Goal: Task Accomplishment & Management: Complete application form

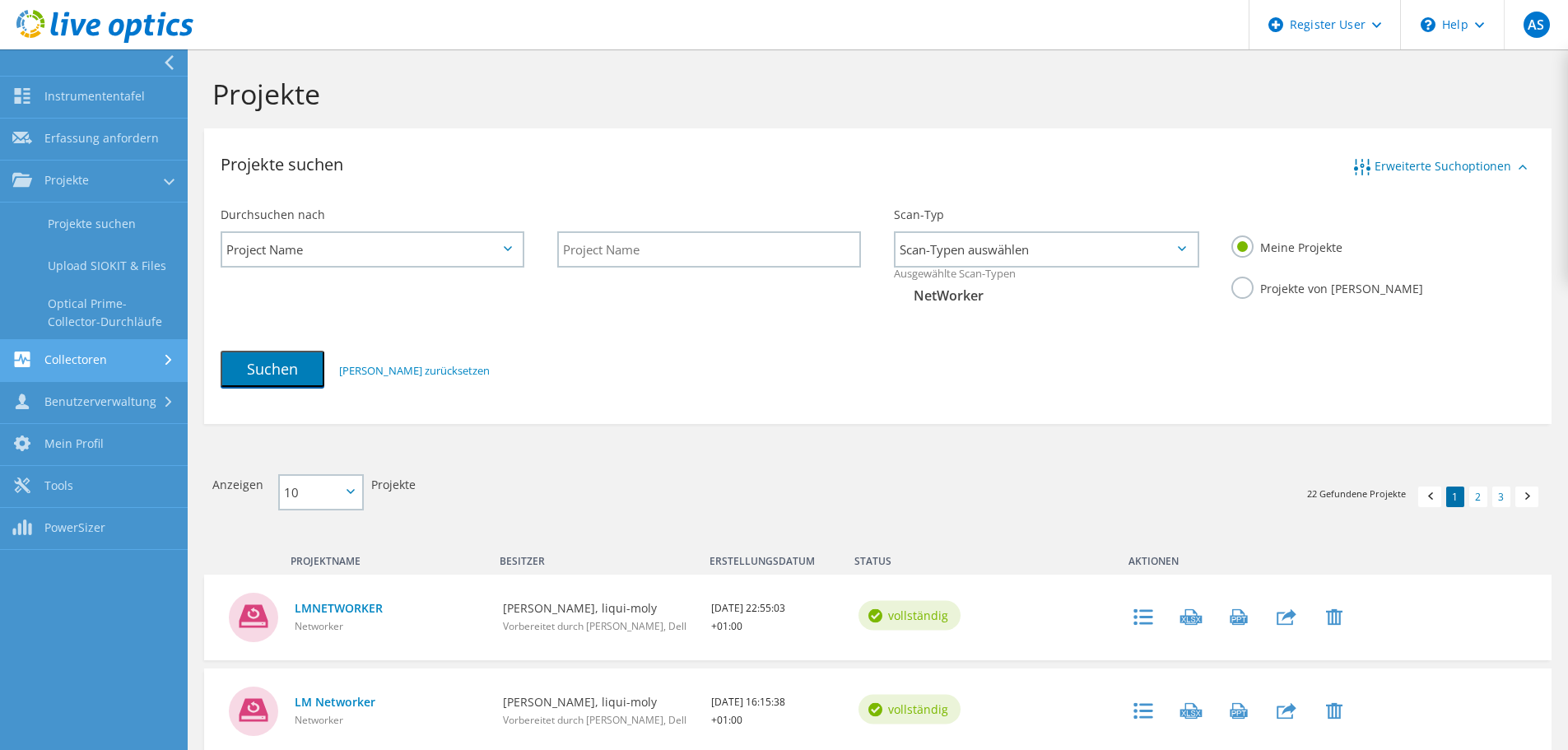
click at [74, 364] on link "Collectoren" at bounding box center [94, 361] width 188 height 42
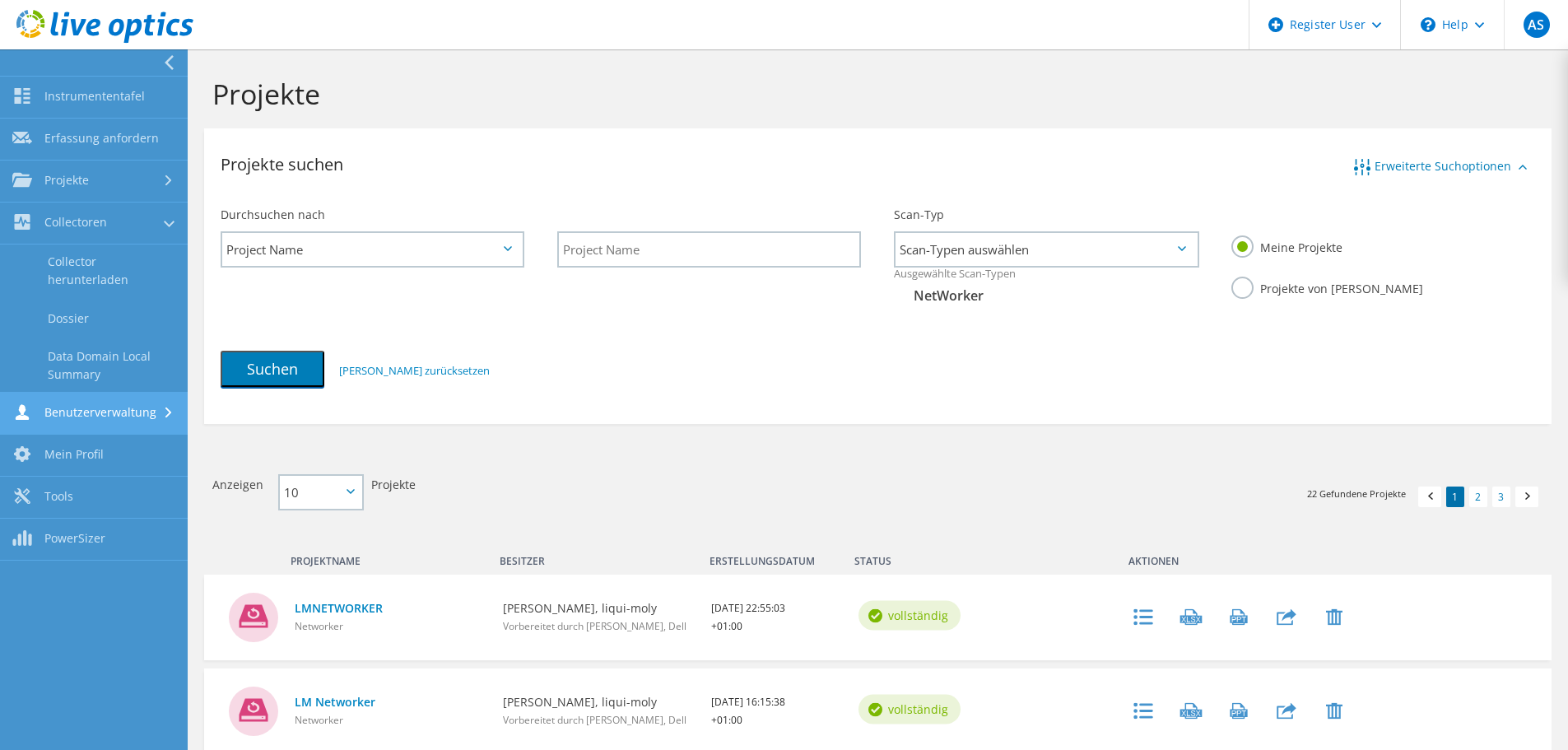
click at [83, 410] on link "Benutzerverwaltung" at bounding box center [94, 414] width 188 height 42
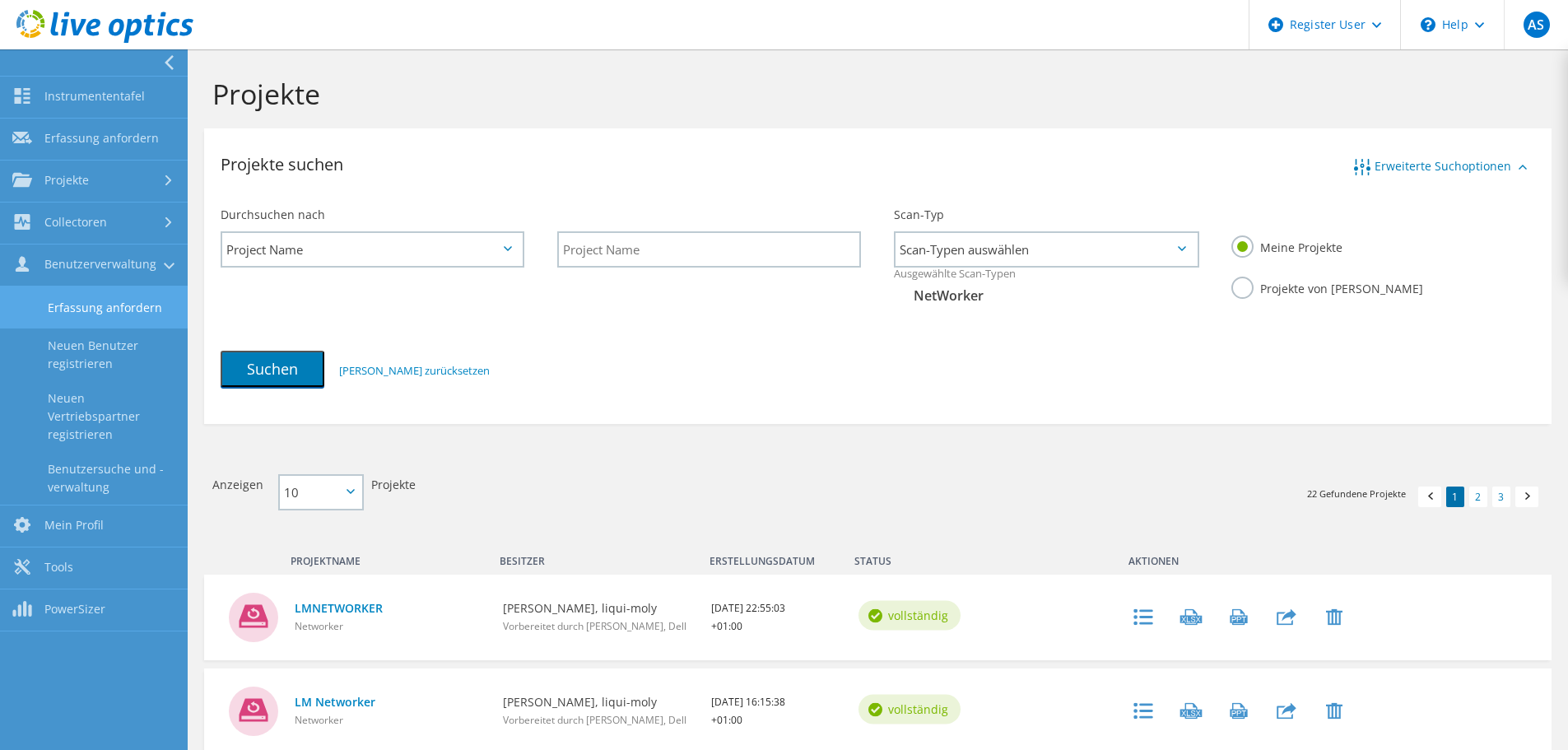
click at [79, 313] on link "Erfassung anfordern" at bounding box center [94, 307] width 188 height 42
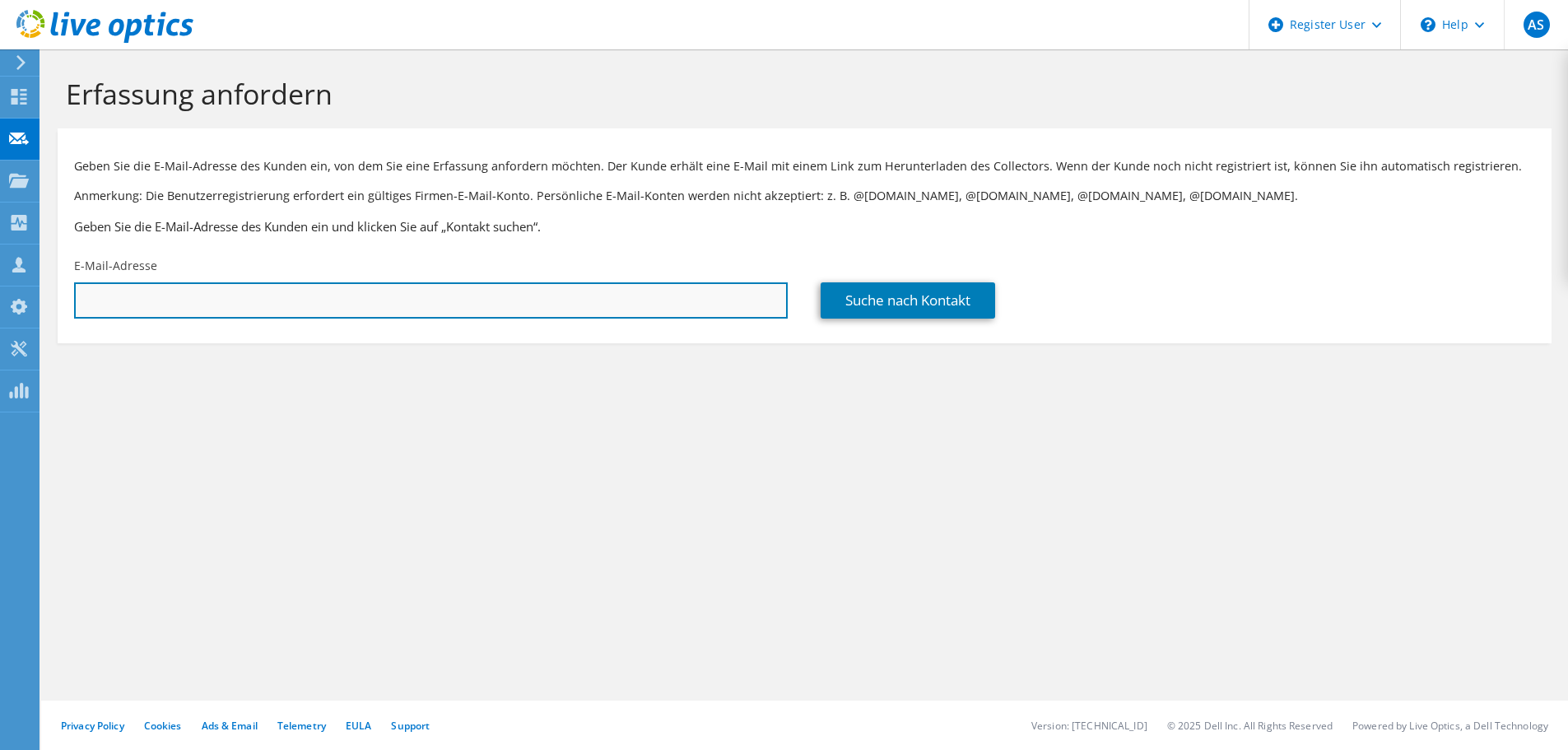
click at [251, 296] on input "text" at bounding box center [431, 301] width 713 height 36
paste input "Goekhan.Koesebas@all-for-one.com"
type input "Goekhan.Koesebas@all-for-one.com"
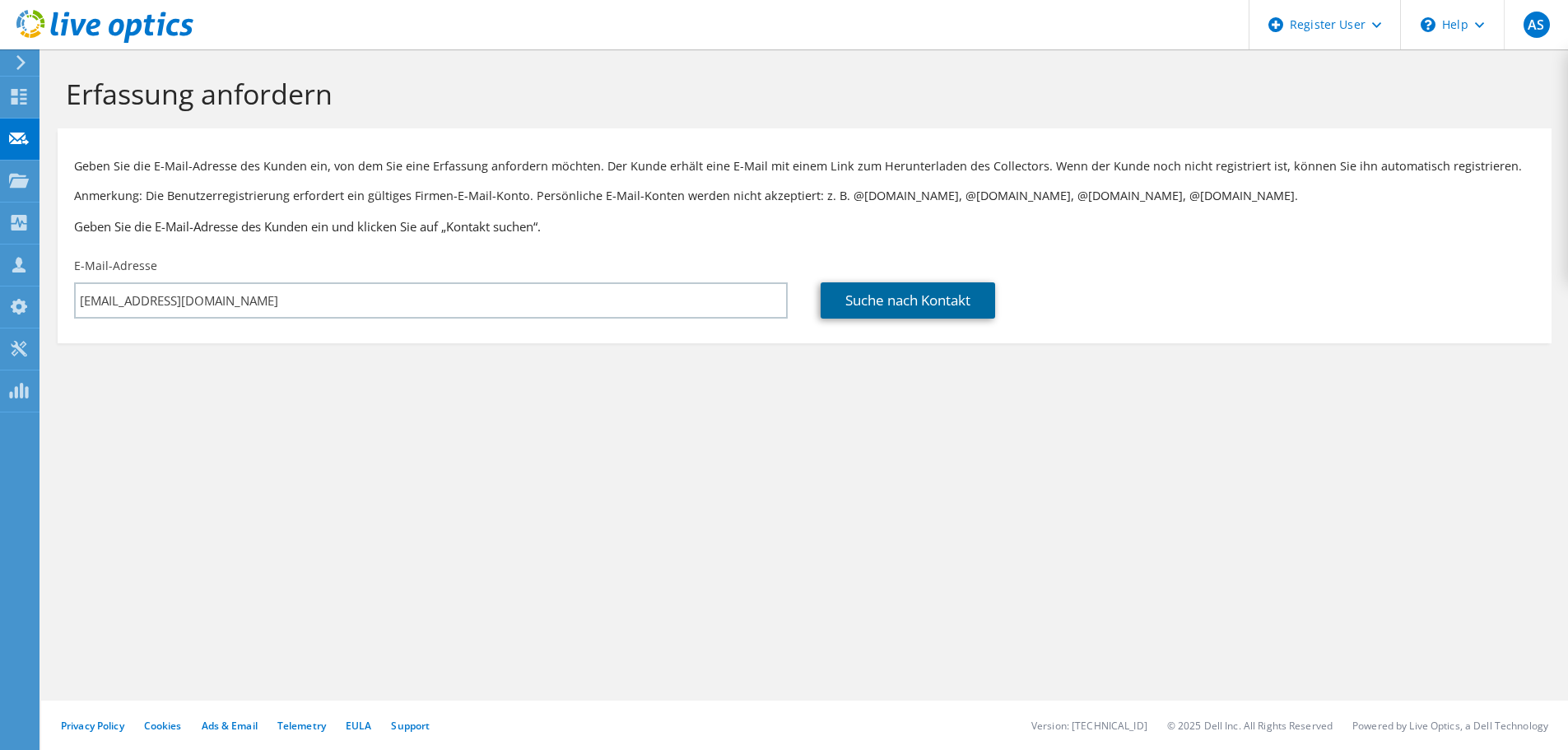
click at [875, 292] on link "Suche nach Kontakt" at bounding box center [907, 301] width 175 height 36
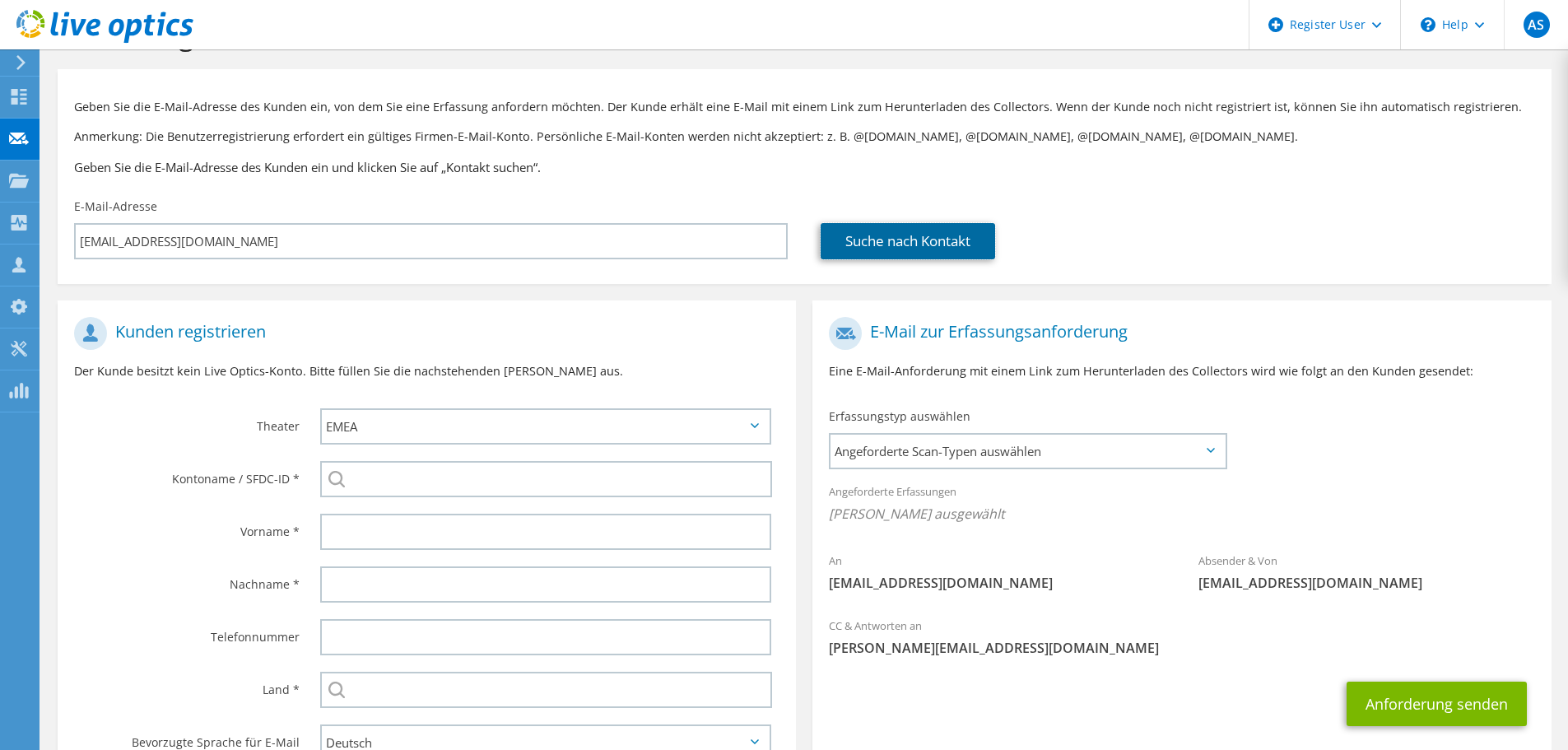
scroll to position [83, 0]
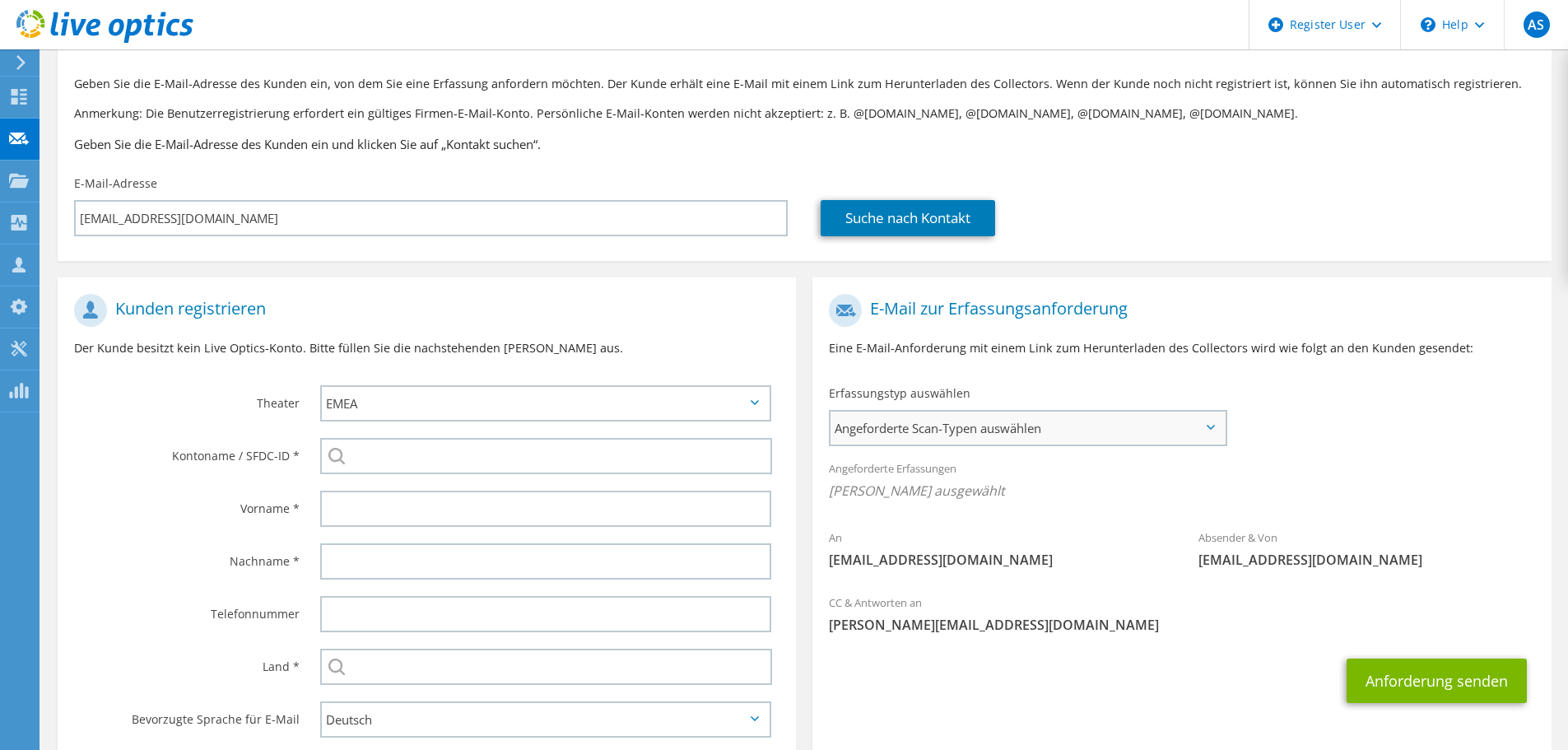
click at [948, 418] on span "Angeforderte Scan-Typen auswählen" at bounding box center [1028, 428] width 395 height 33
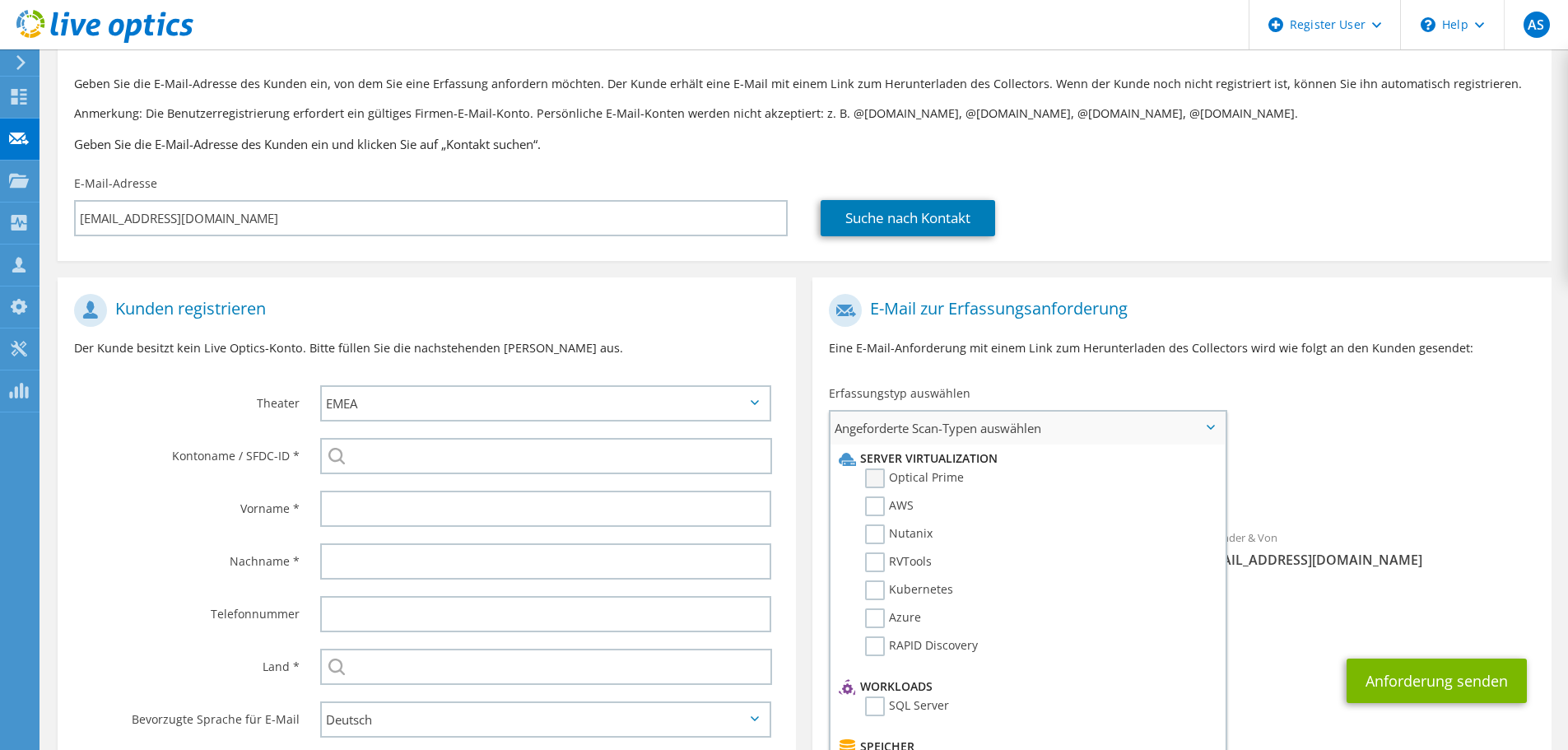
click at [875, 478] on label "Optical Prime" at bounding box center [914, 478] width 99 height 20
click at [0, 0] on input "Optical Prime" at bounding box center [0, 0] width 0 height 0
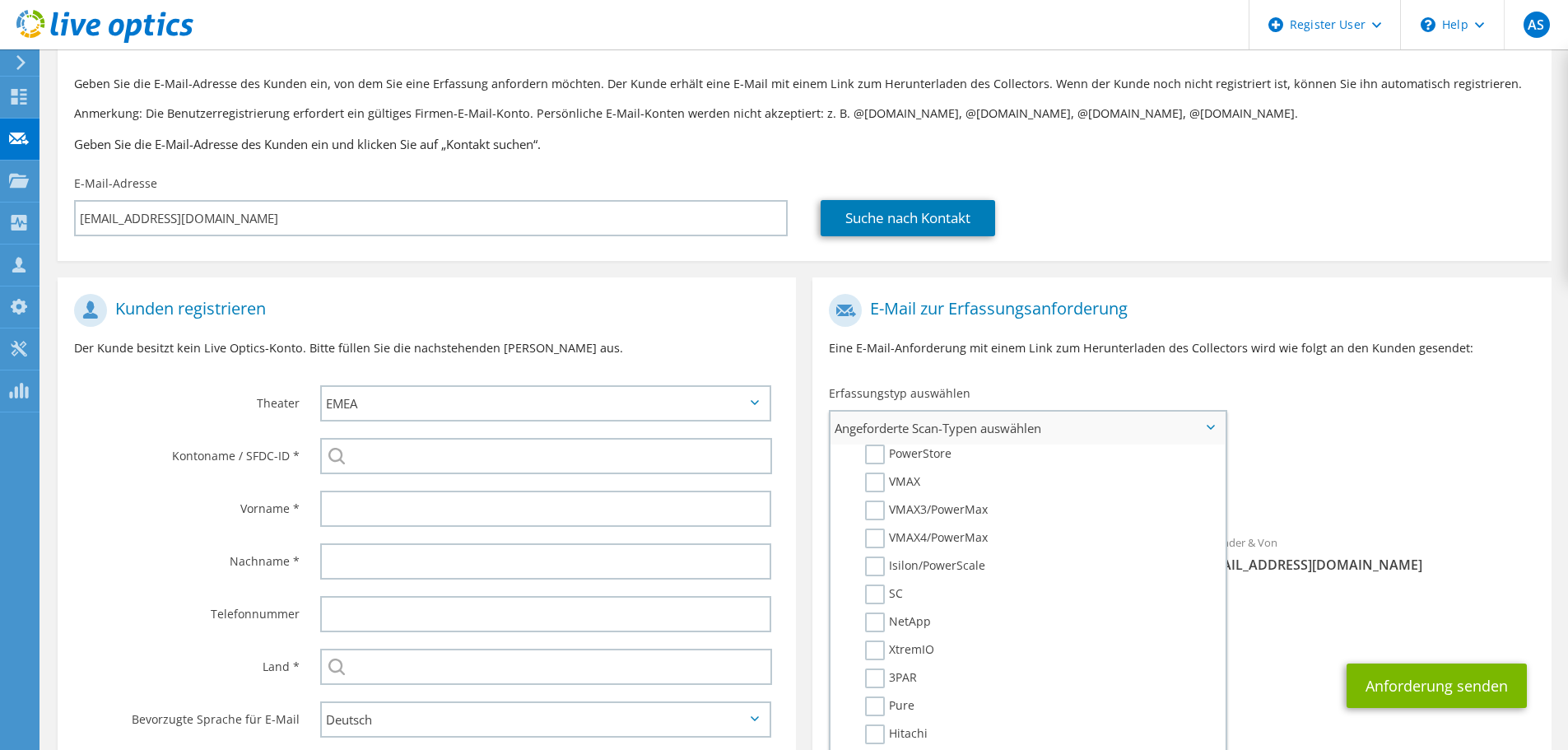
scroll to position [377, 0]
click at [876, 616] on label "NetApp" at bounding box center [898, 614] width 65 height 20
click at [0, 0] on input "NetApp" at bounding box center [0, 0] width 0 height 0
click at [1210, 703] on li "Server Virtualization Optical Prime AWS Nutanix RVTools Kubernetes Azure SQL Se…" at bounding box center [1028, 266] width 395 height 1057
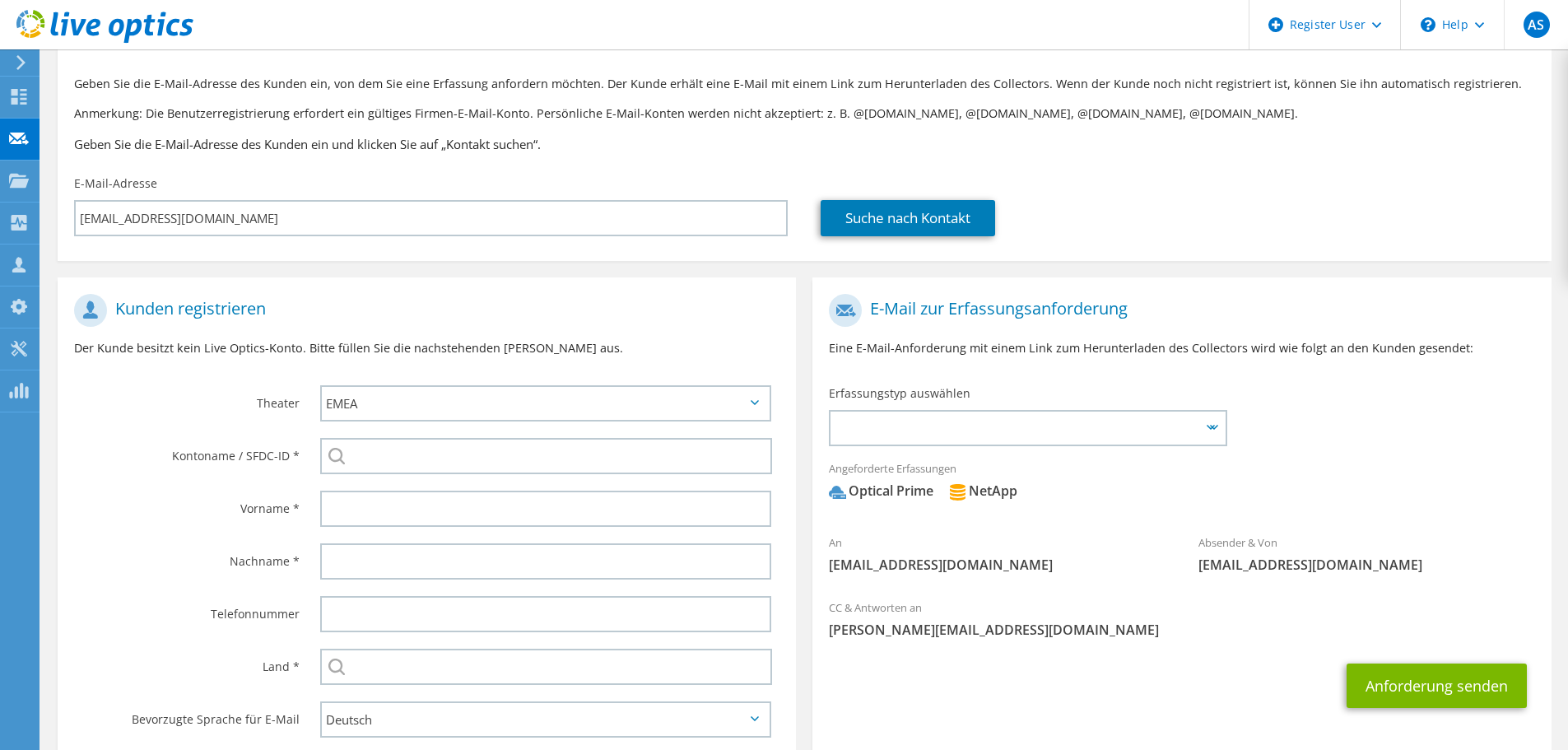
click at [1210, 724] on section "E-Mail zur Erfassungsanforderung Eine E-Mail-Anforderung mit einem Link zum Her…" at bounding box center [1181, 524] width 738 height 493
click at [1209, 428] on icon at bounding box center [1210, 428] width 9 height 5
click at [1215, 429] on icon at bounding box center [1214, 428] width 9 height 5
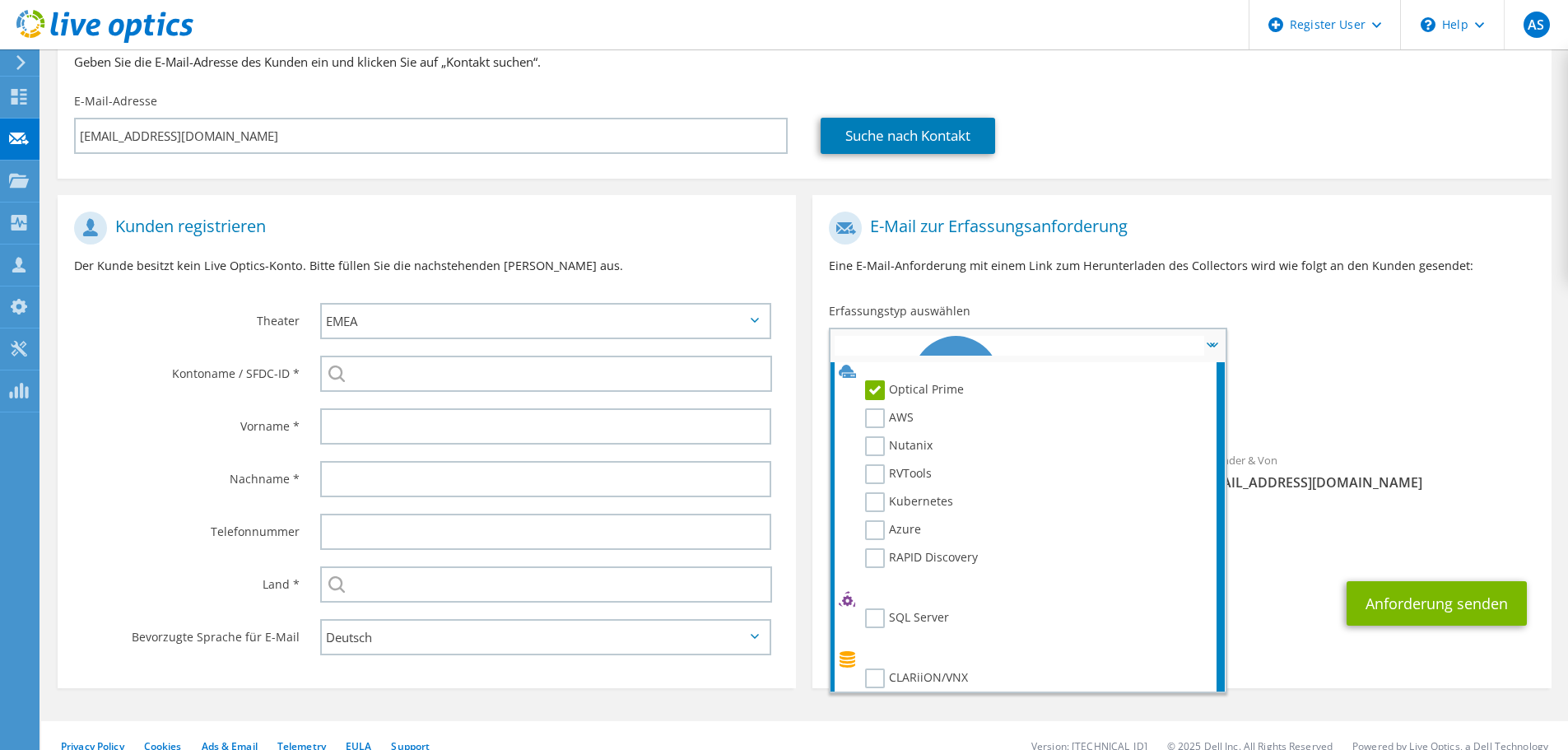
scroll to position [0, 0]
click at [1294, 392] on div "Angeforderte Erfassungen Keine Scans ausgewählt Optical Prime NetApp" at bounding box center [1181, 402] width 738 height 66
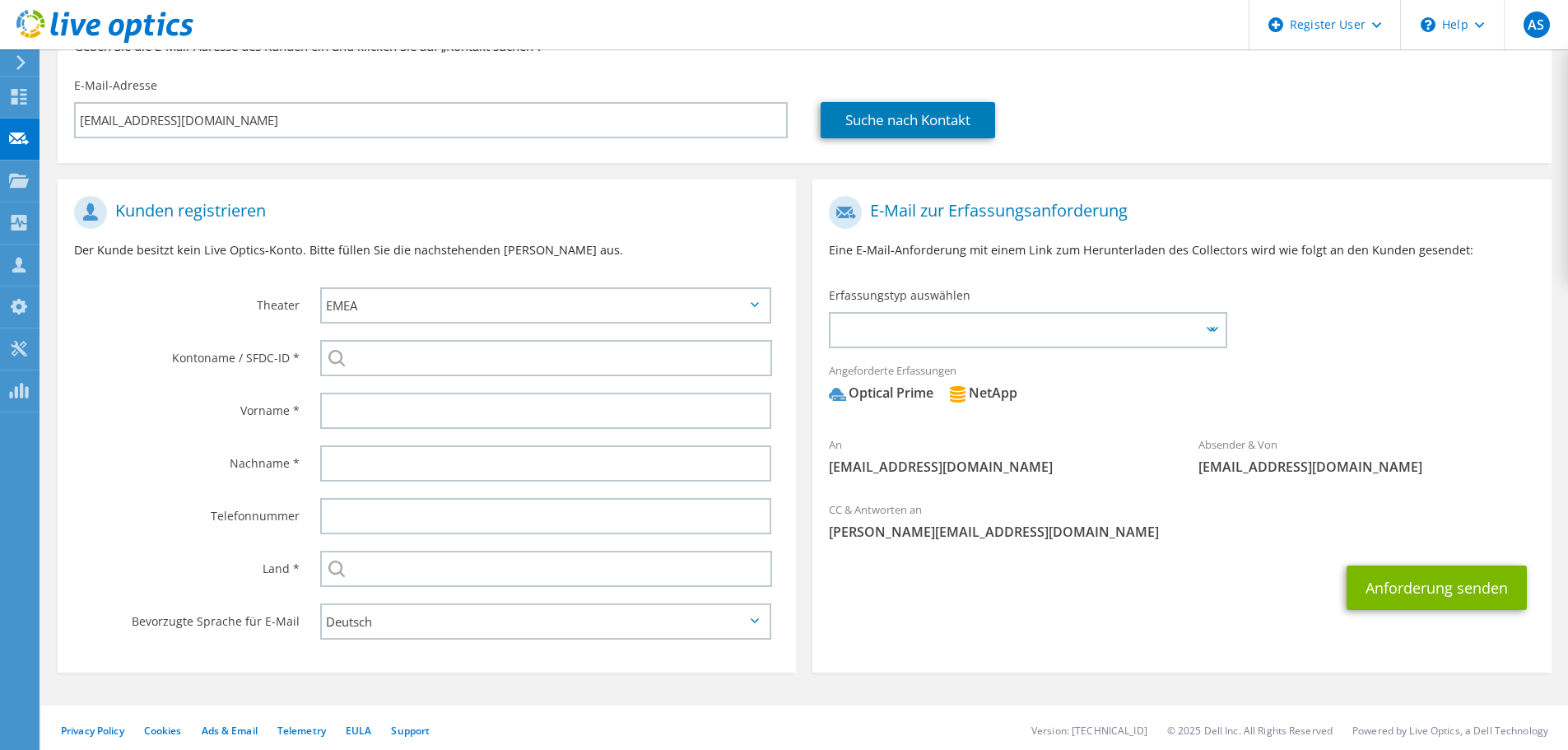
scroll to position [185, 0]
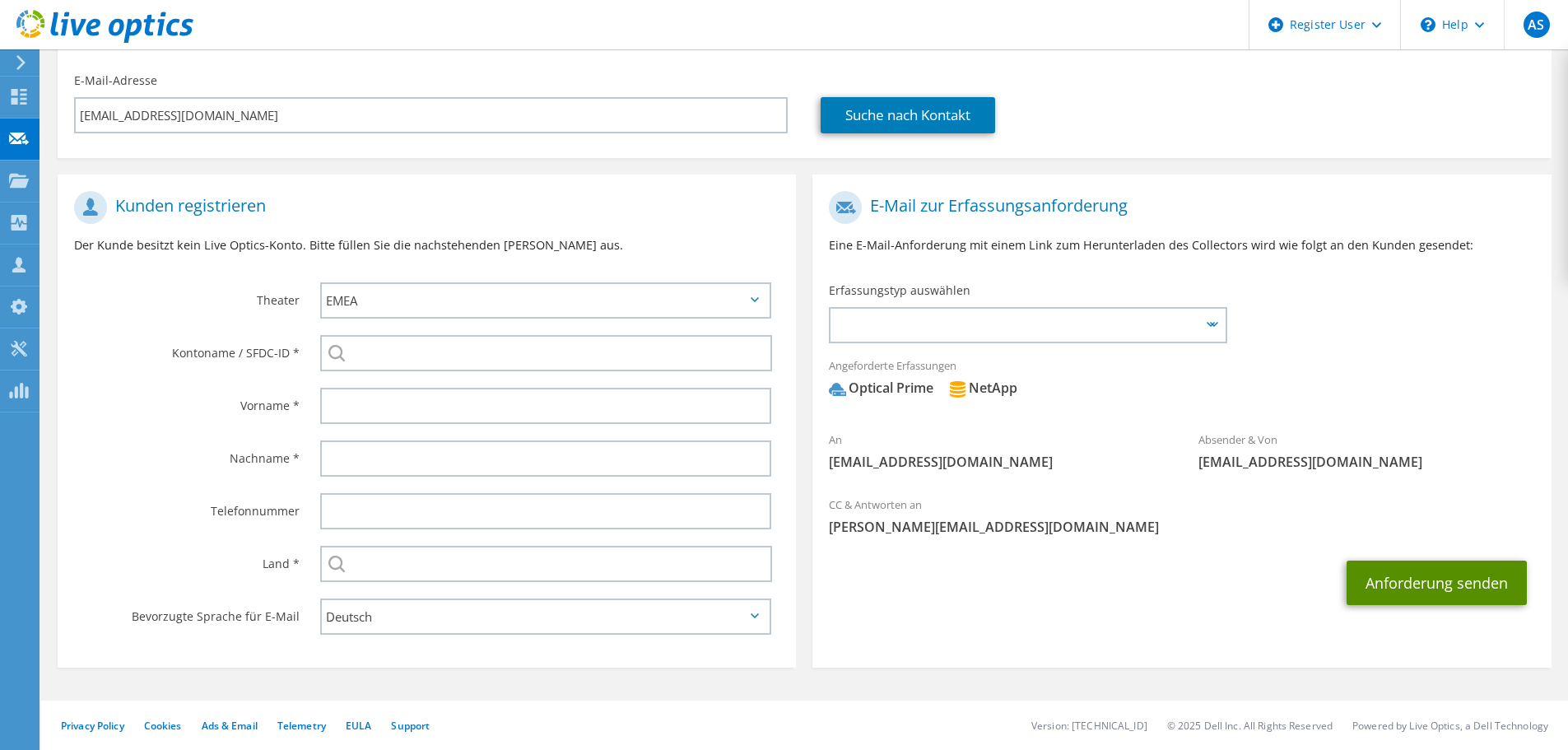
click at [1447, 582] on button "Anforderung senden" at bounding box center [1436, 584] width 180 height 45
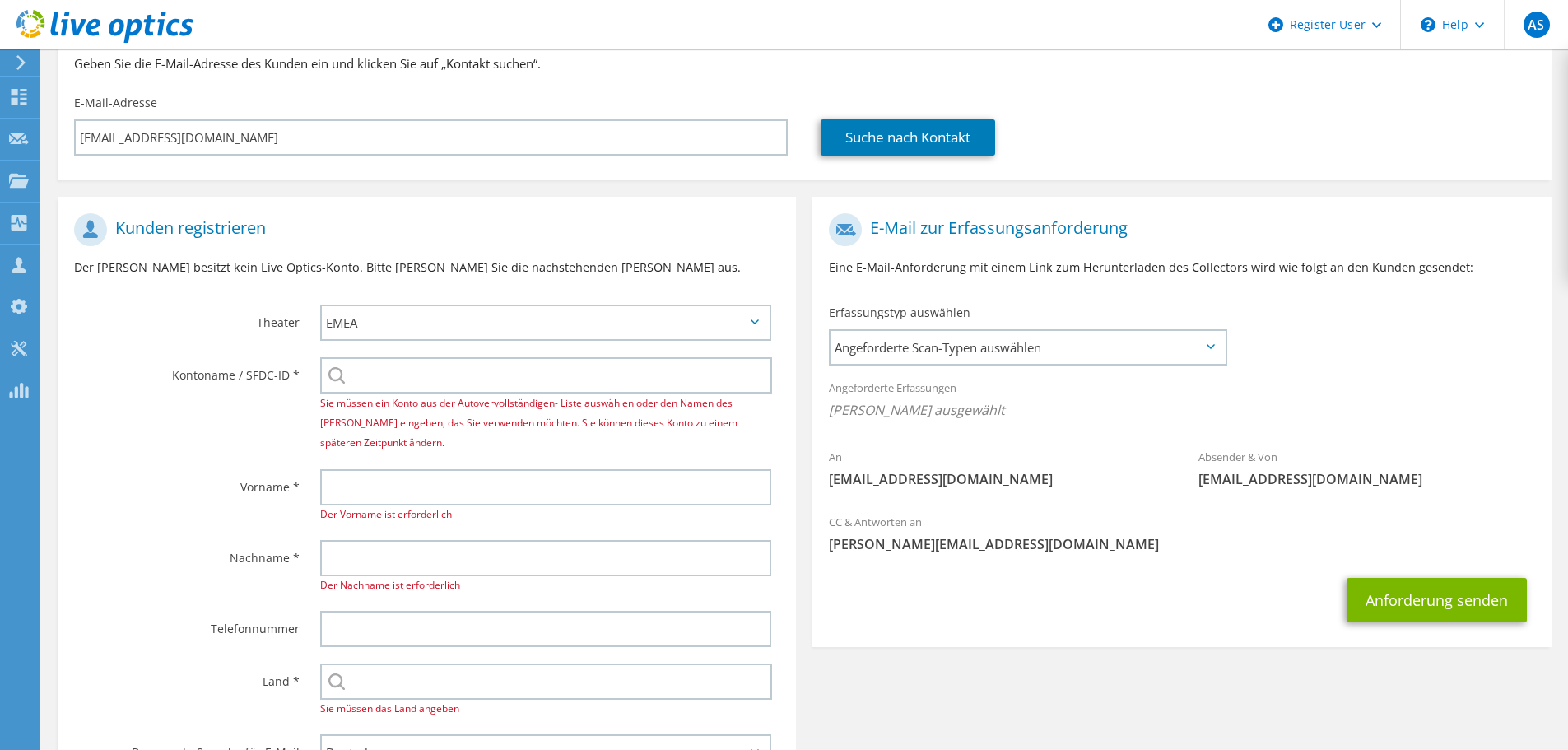
scroll to position [247, 0]
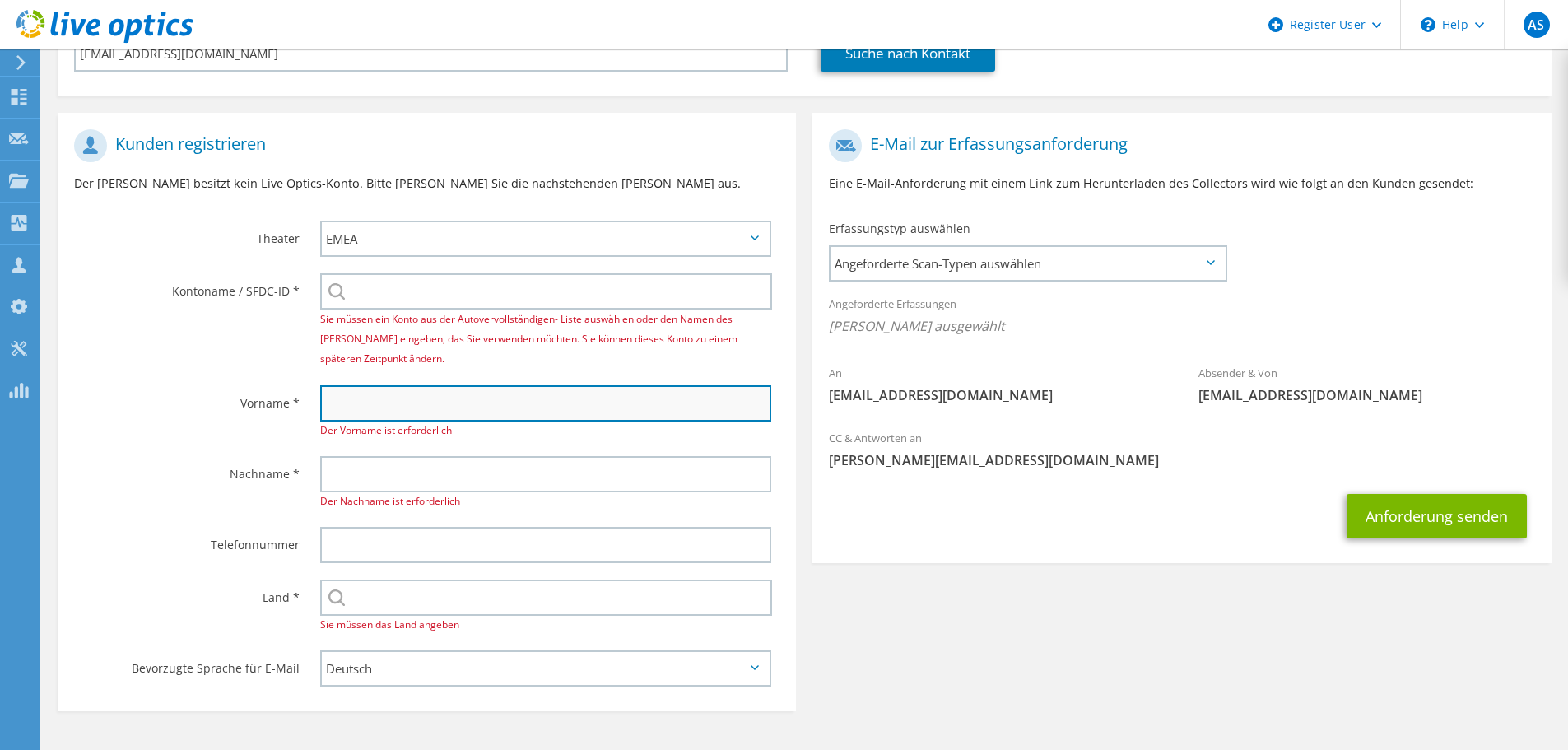
click at [364, 403] on input "text" at bounding box center [545, 403] width 451 height 36
click at [366, 412] on input "text" at bounding box center [545, 403] width 451 height 36
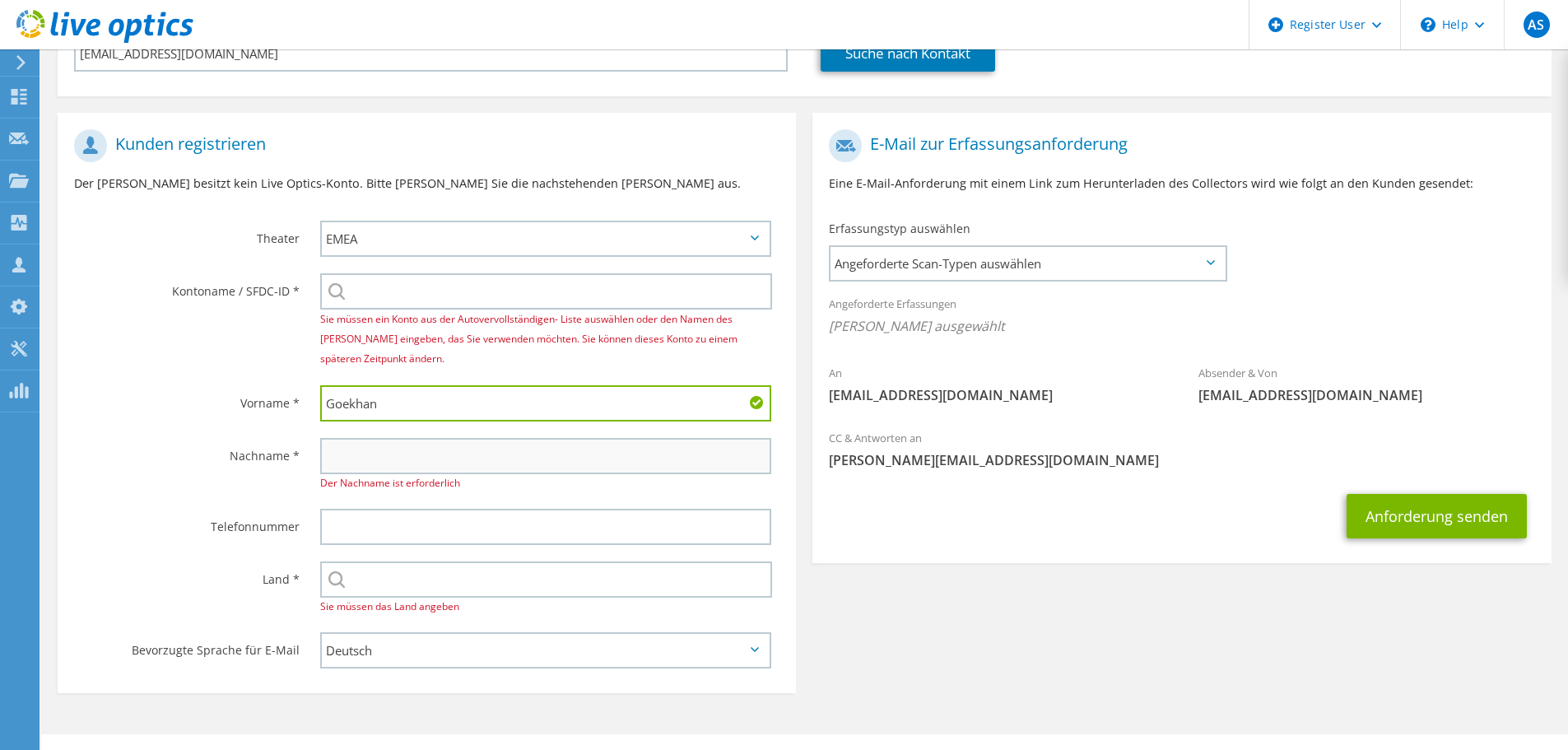
type input "Goekhan"
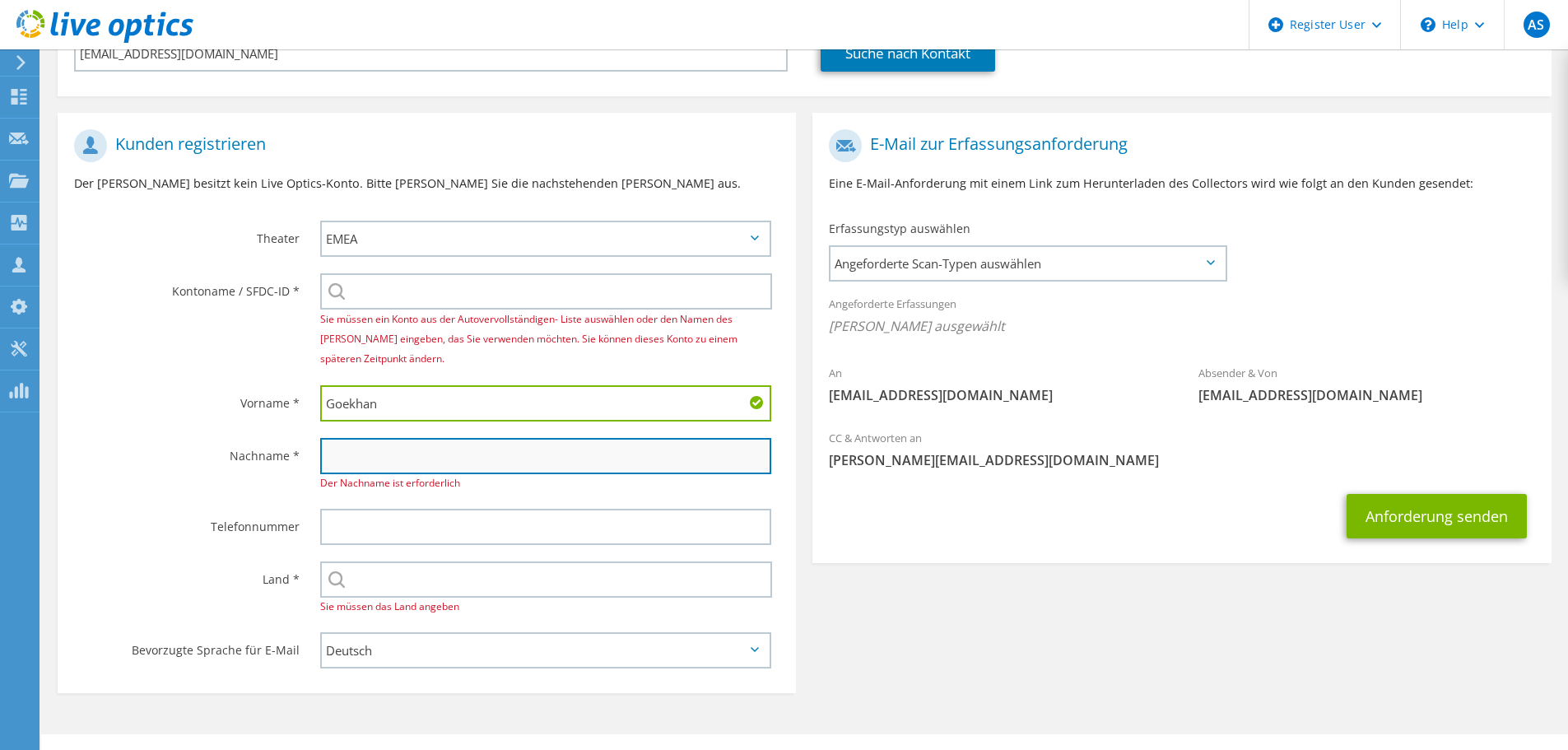
click at [343, 460] on input "text" at bounding box center [545, 456] width 451 height 36
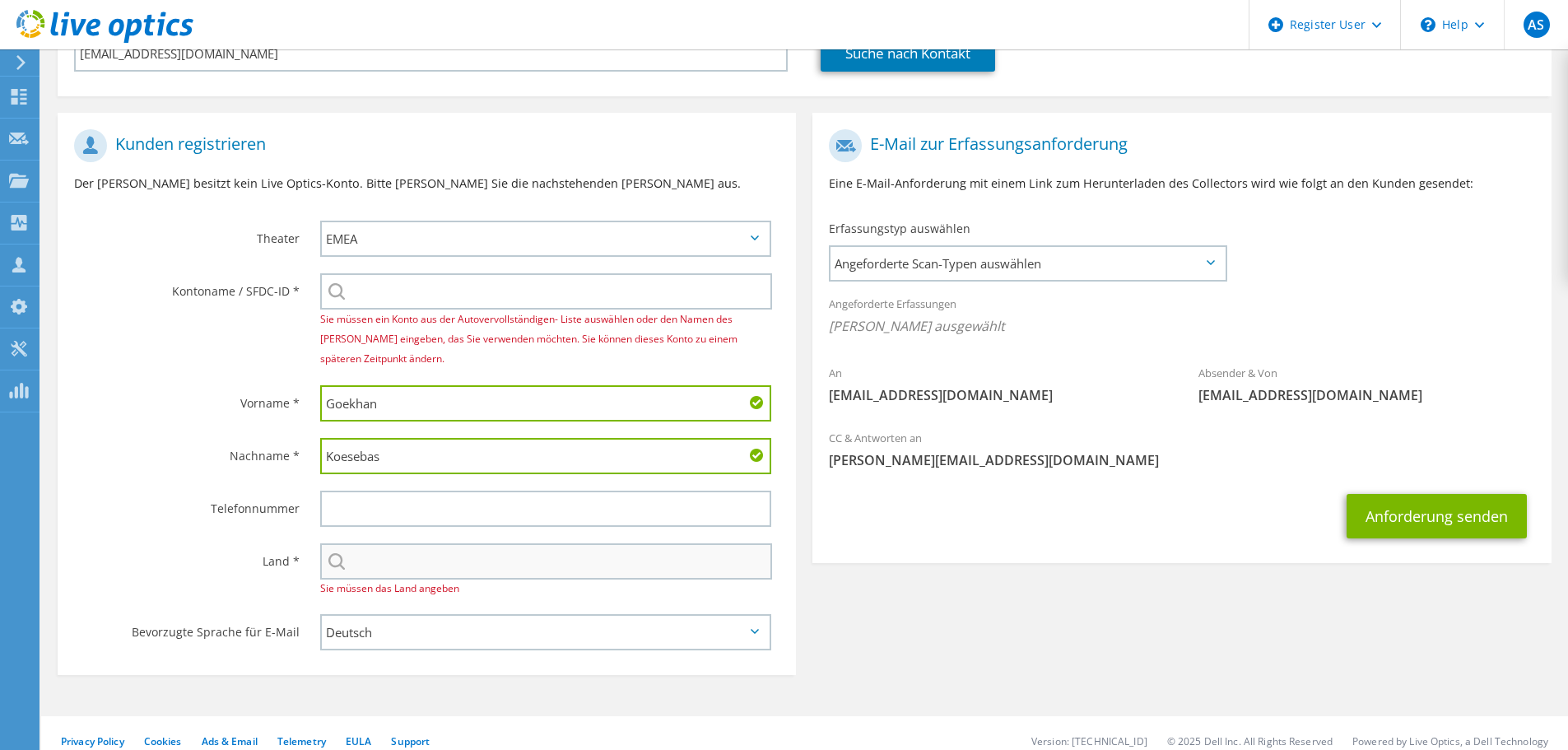
type input "Koesebas"
click at [358, 555] on input "text" at bounding box center [546, 561] width 451 height 36
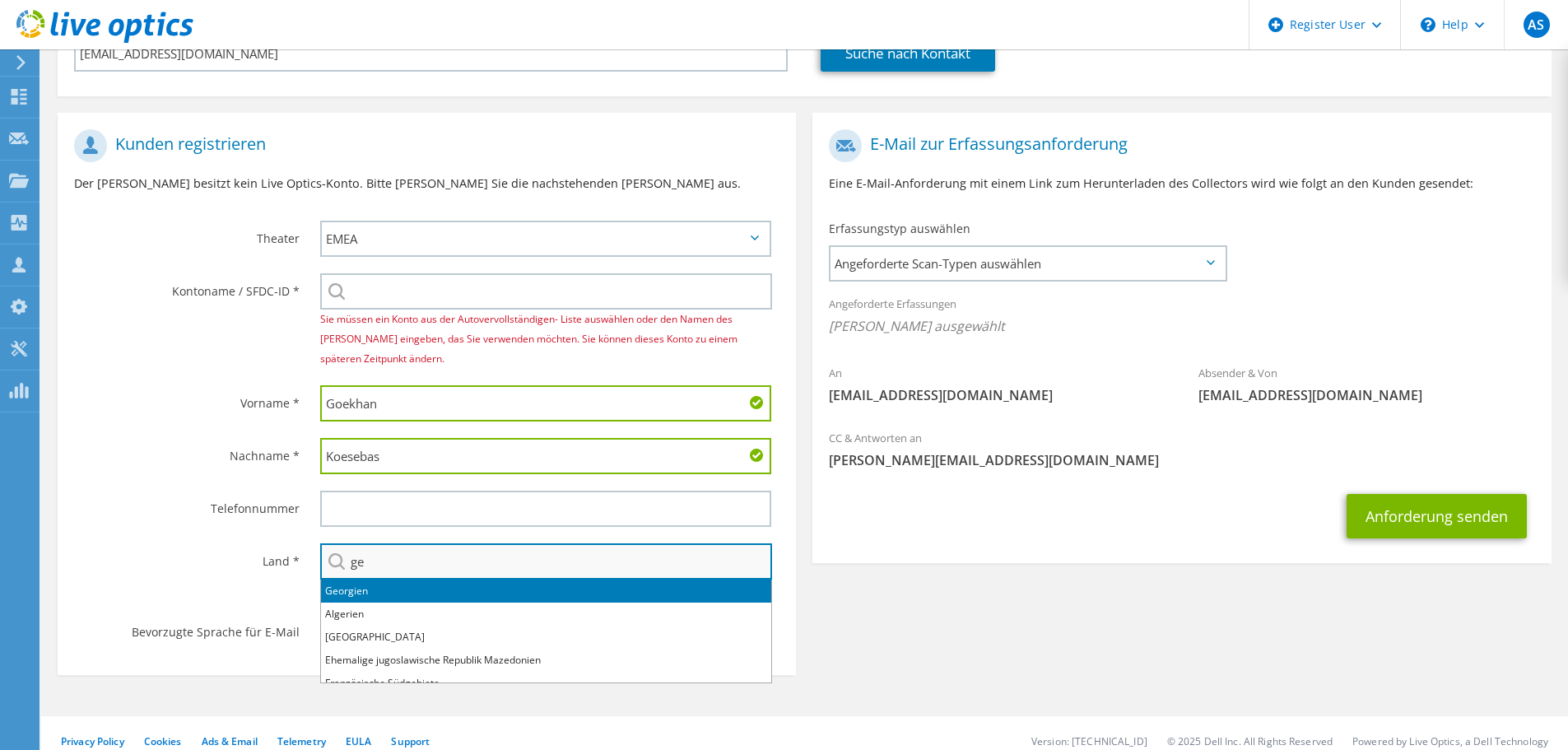
type input "g"
click at [362, 590] on li "Deutschland" at bounding box center [546, 591] width 451 height 23
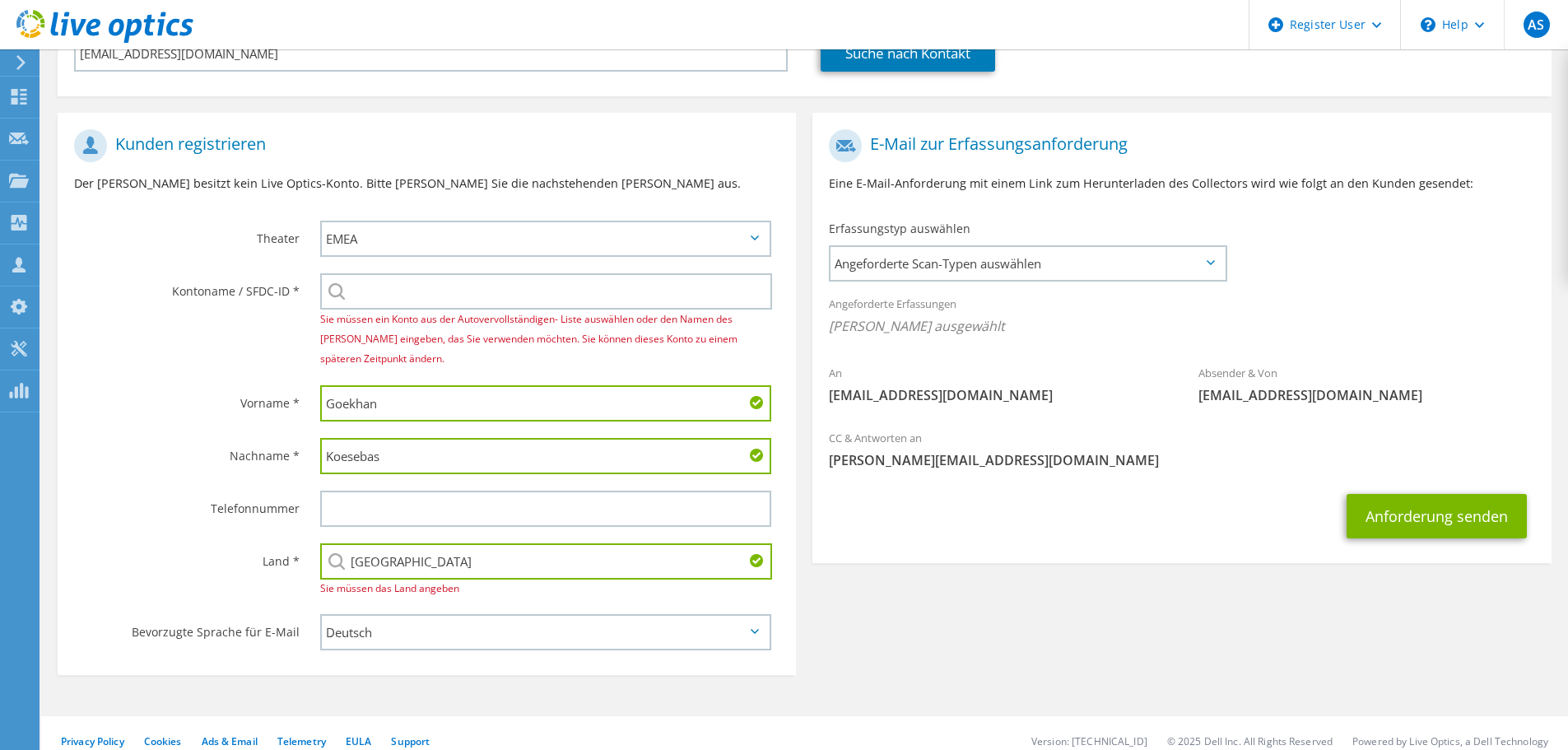
type input "Deutschland"
click at [257, 601] on div "Land * Auswählen Andorra Vereinigte Arabische Emirate Afghanistan Antigua und B…" at bounding box center [426, 571] width 738 height 71
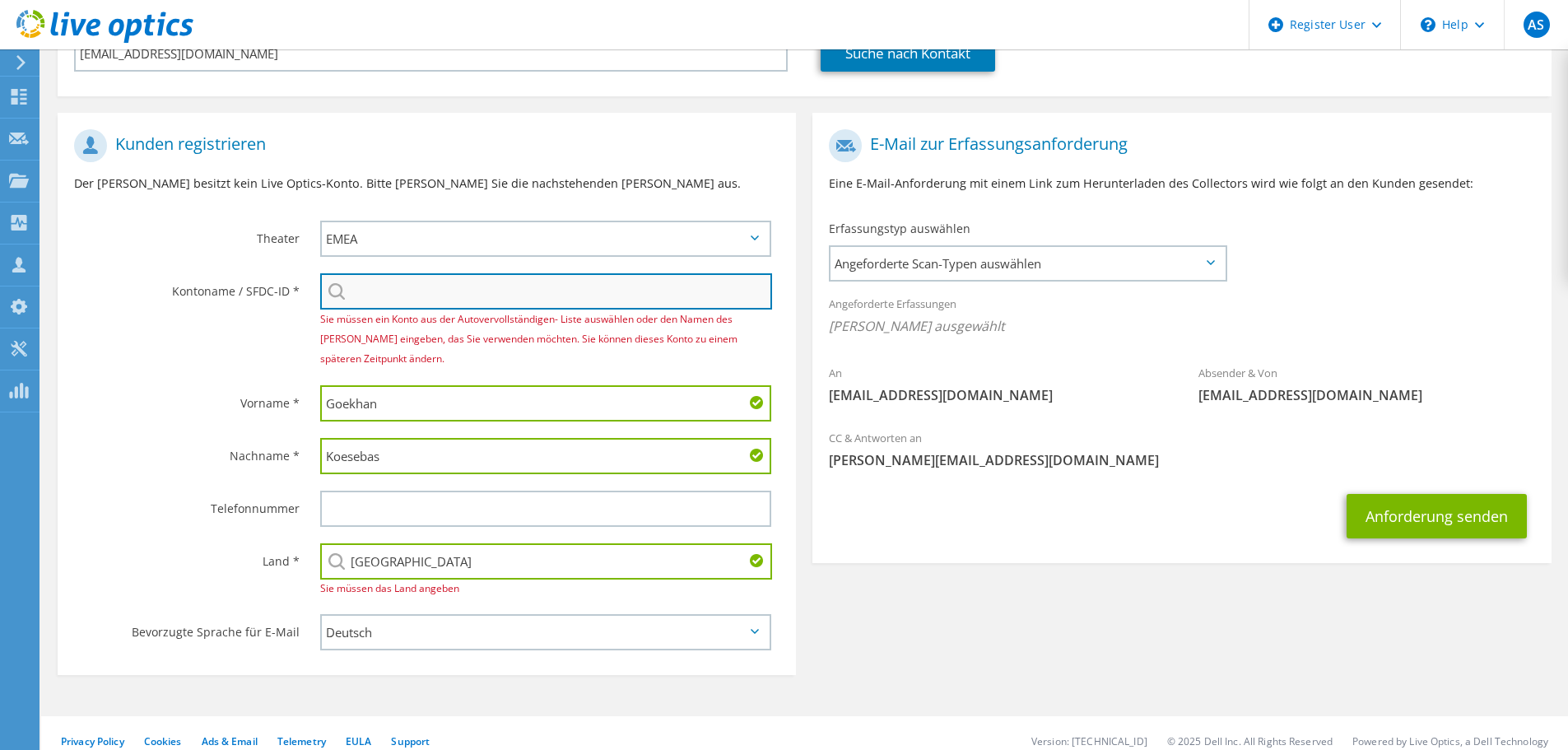
click at [408, 284] on input "search" at bounding box center [546, 291] width 451 height 36
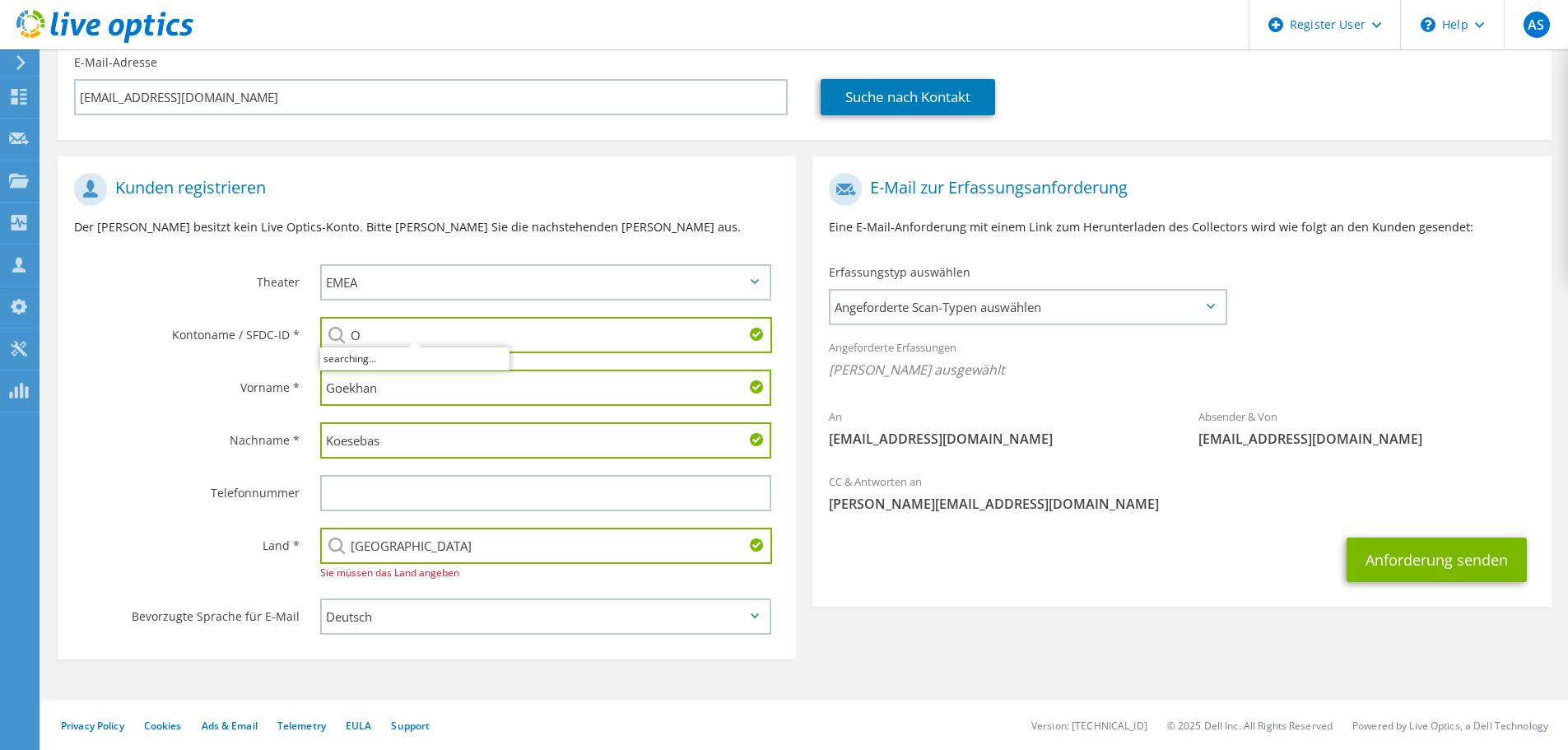
scroll to position [203, 0]
type input "O"
click at [349, 357] on li "All for One : 3611541176" at bounding box center [489, 347] width 338 height 20
type input "All for One : 3611541176"
click at [1135, 306] on span "Angeforderte Scan-Typen auswählen" at bounding box center [1028, 307] width 395 height 33
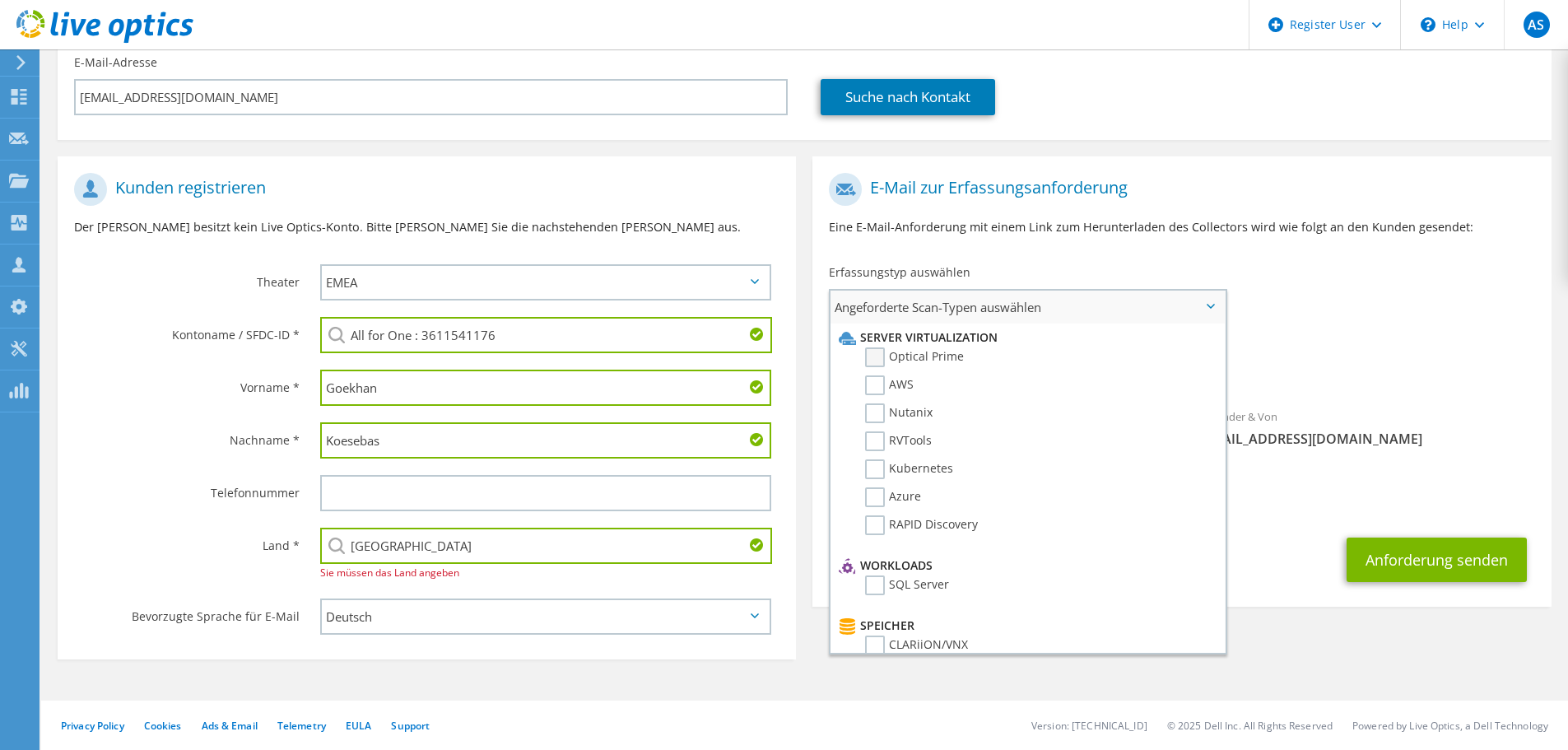
click at [941, 356] on label "Optical Prime" at bounding box center [914, 357] width 99 height 20
click at [0, 0] on input "Optical Prime" at bounding box center [0, 0] width 0 height 0
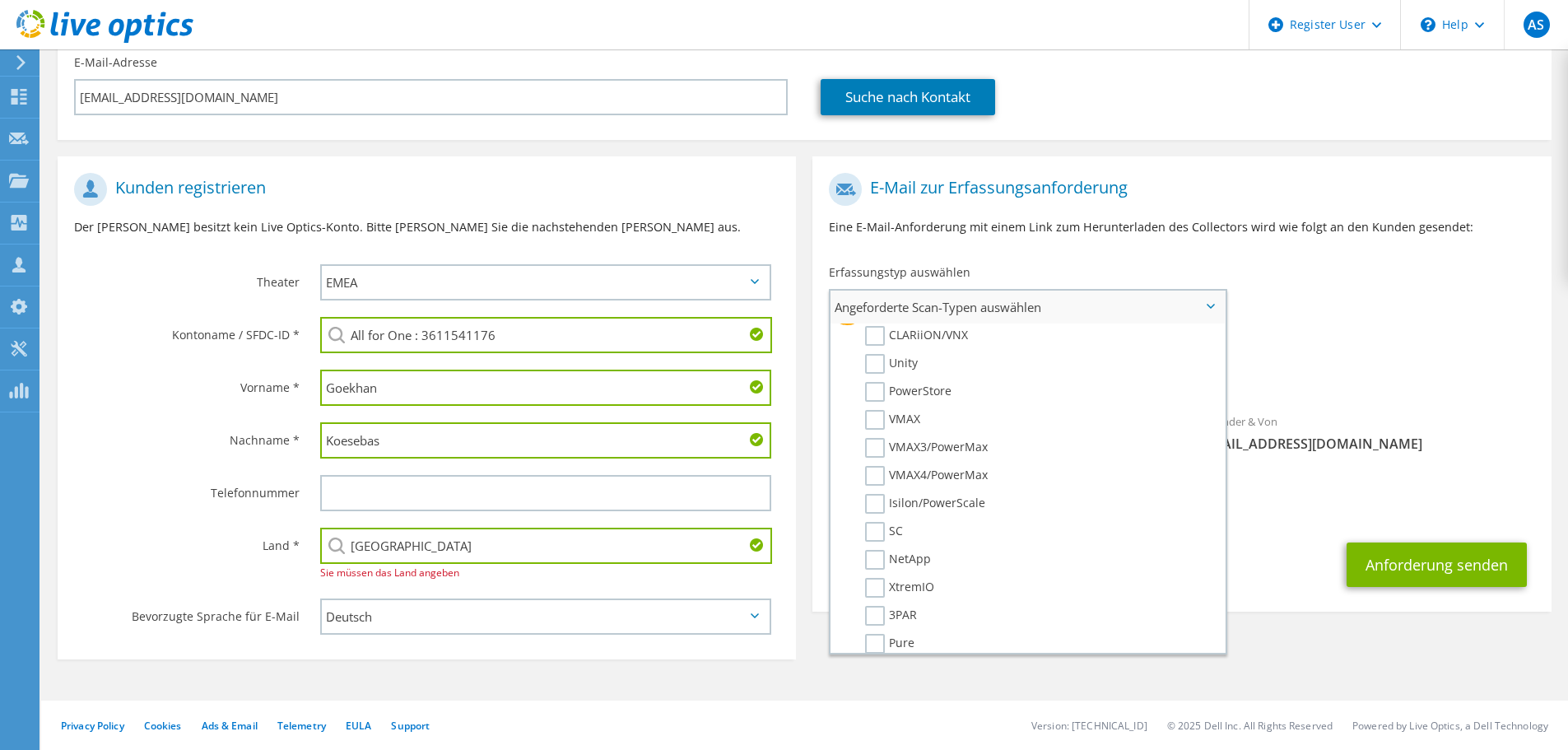
scroll to position [316, 0]
click at [874, 550] on label "NetApp" at bounding box center [898, 553] width 65 height 20
click at [0, 0] on input "NetApp" at bounding box center [0, 0] width 0 height 0
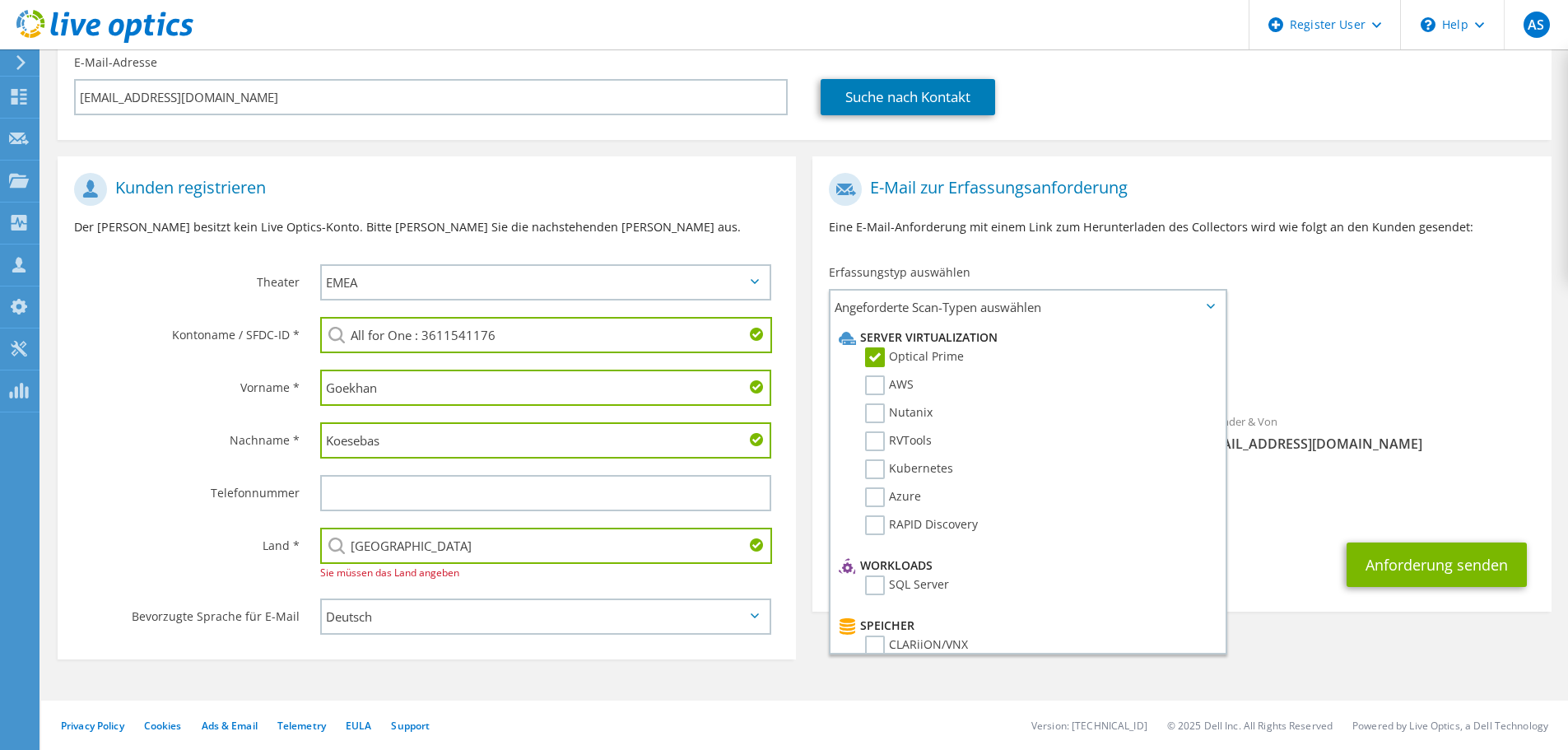
click at [1307, 328] on div "An Goekhan.Koesebas@all-for-one.com Absender & Von liveoptics@liveoptics.com" at bounding box center [1181, 316] width 738 height 304
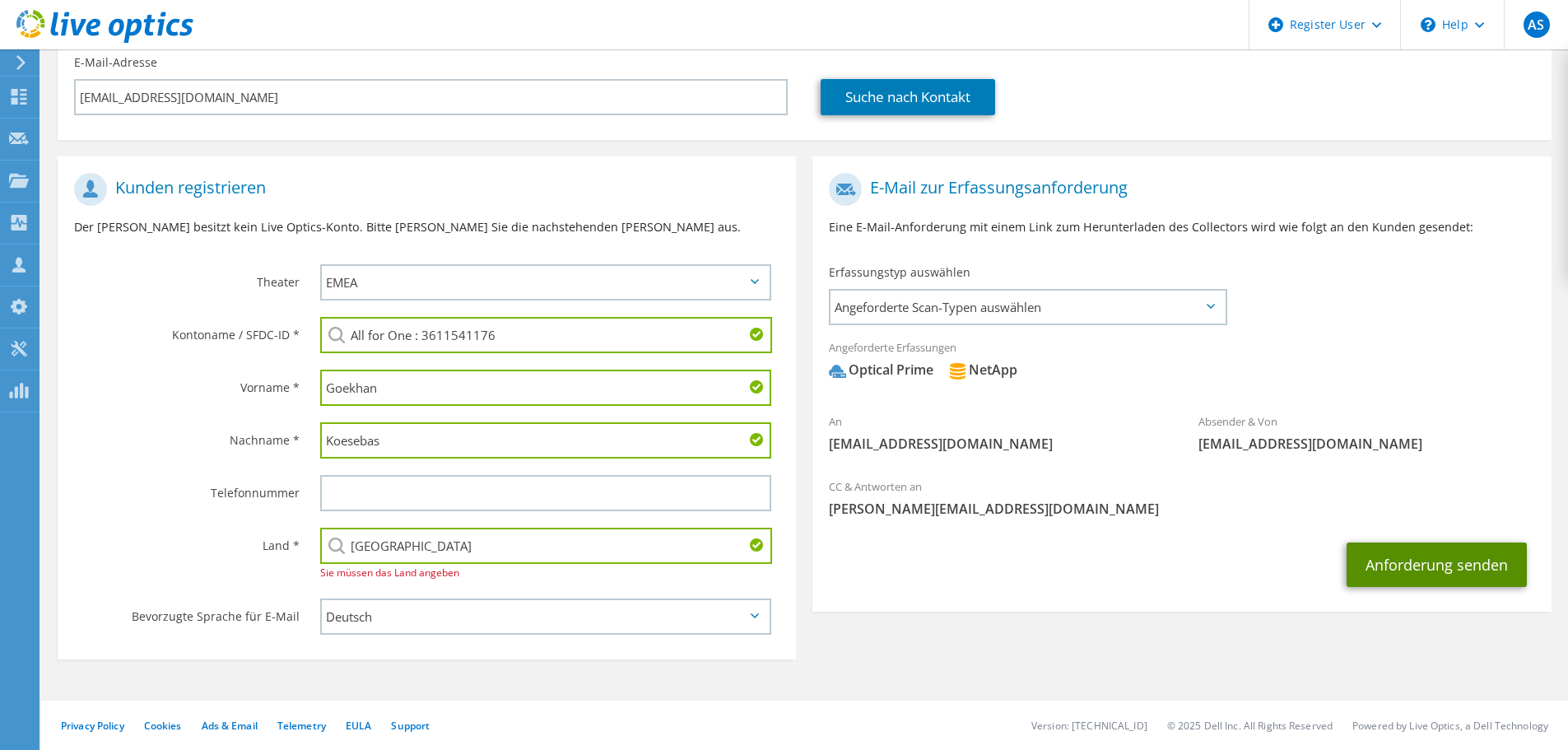
click at [1453, 561] on button "Anforderung senden" at bounding box center [1436, 566] width 180 height 45
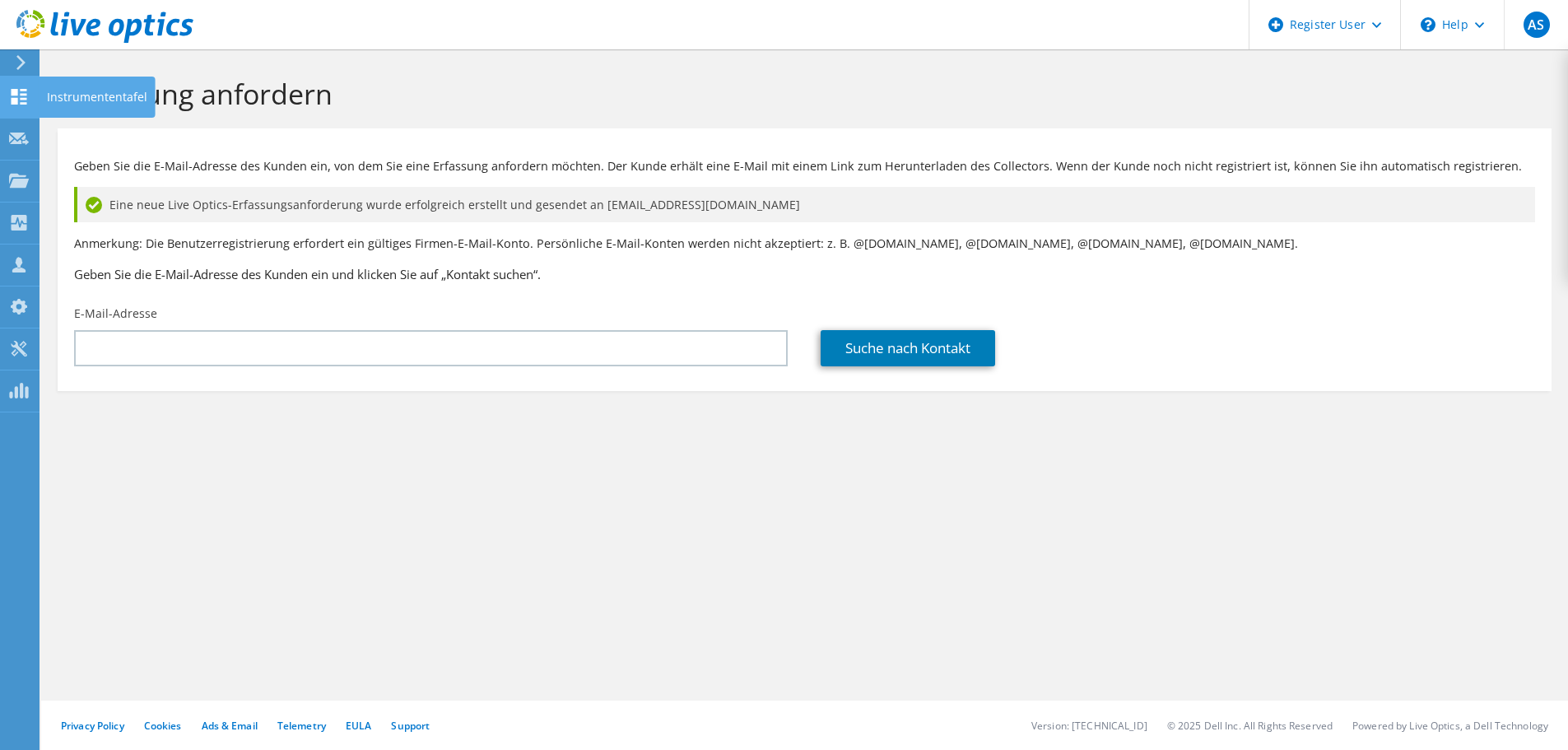
click at [9, 93] on icon at bounding box center [19, 97] width 20 height 16
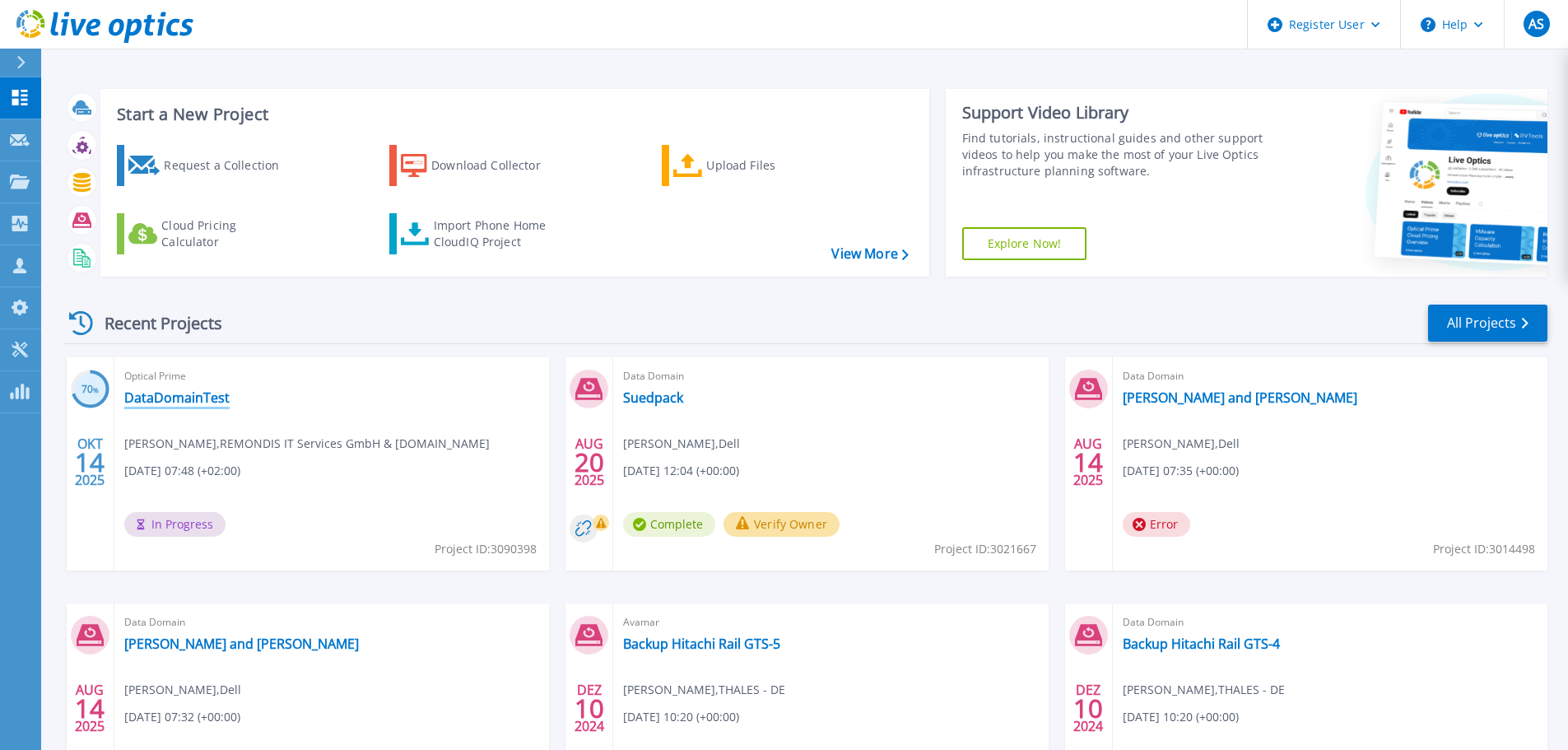
click at [177, 397] on link "DataDomainTest" at bounding box center [177, 397] width 105 height 16
